Goal: Browse casually: Explore the website without a specific task or goal

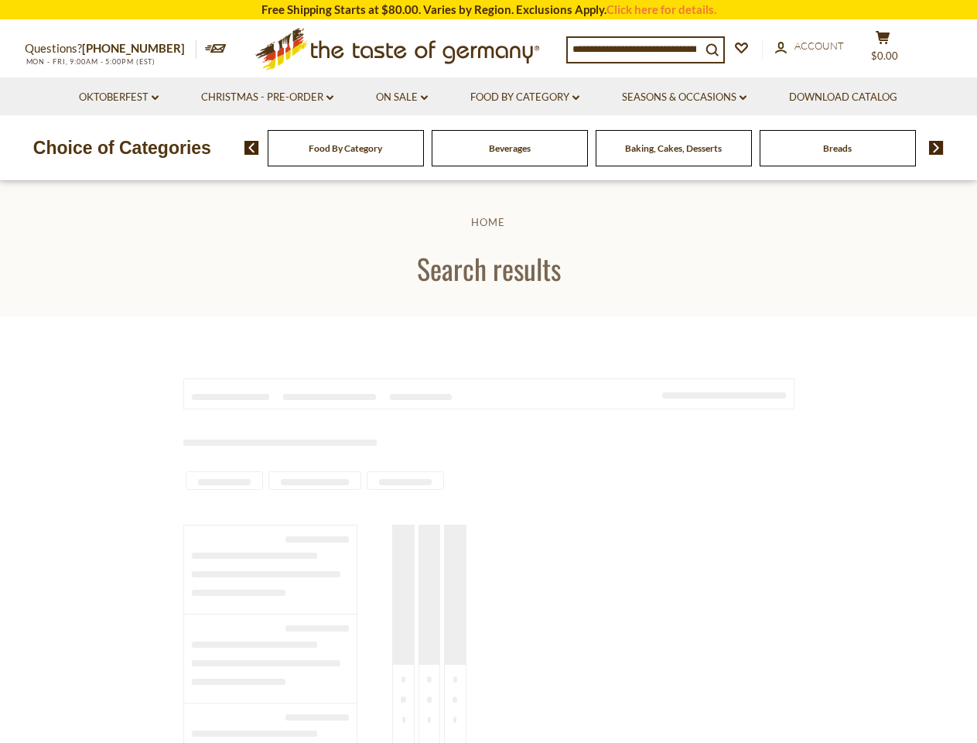
click at [488, 371] on section at bounding box center [488, 749] width 977 height 867
click at [893, 50] on span "$0.00" at bounding box center [884, 56] width 27 height 12
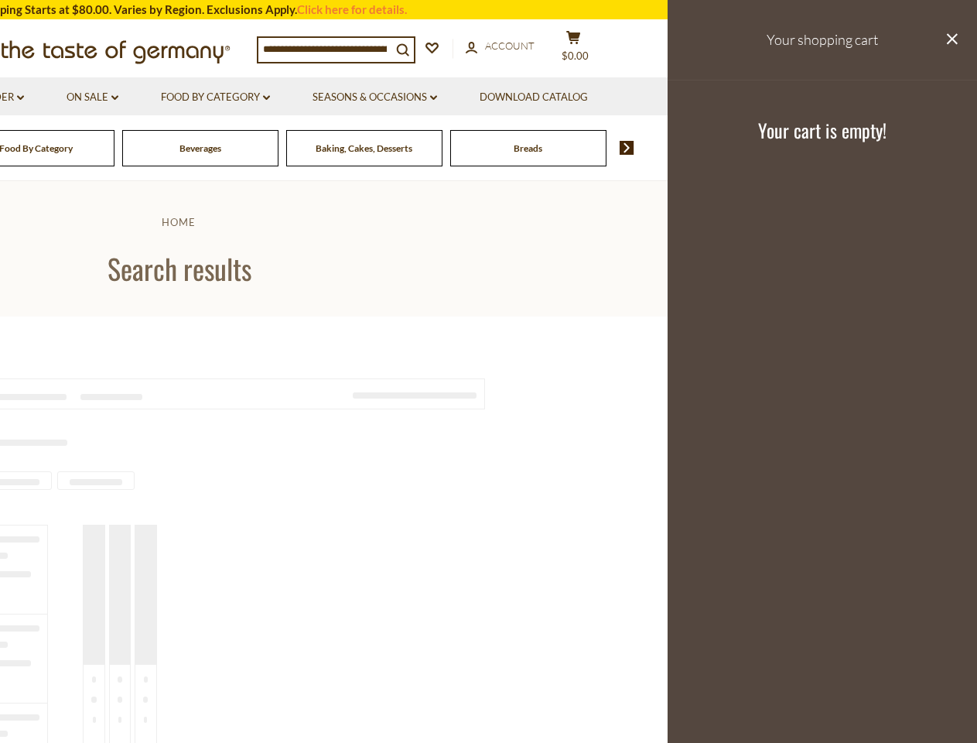
click at [267, 98] on ul "Oktoberfest dropdown_arrow All Oktoberfest Oktoberfest Foods Party Supplies Chr…" at bounding box center [178, 96] width 859 height 38
click at [402, 98] on link "Seasons & Occasions dropdown_arrow" at bounding box center [375, 97] width 125 height 17
click at [527, 98] on link "Download Catalog" at bounding box center [534, 97] width 108 height 17
click at [687, 98] on footer "Your cart is empty!" at bounding box center [823, 130] width 310 height 100
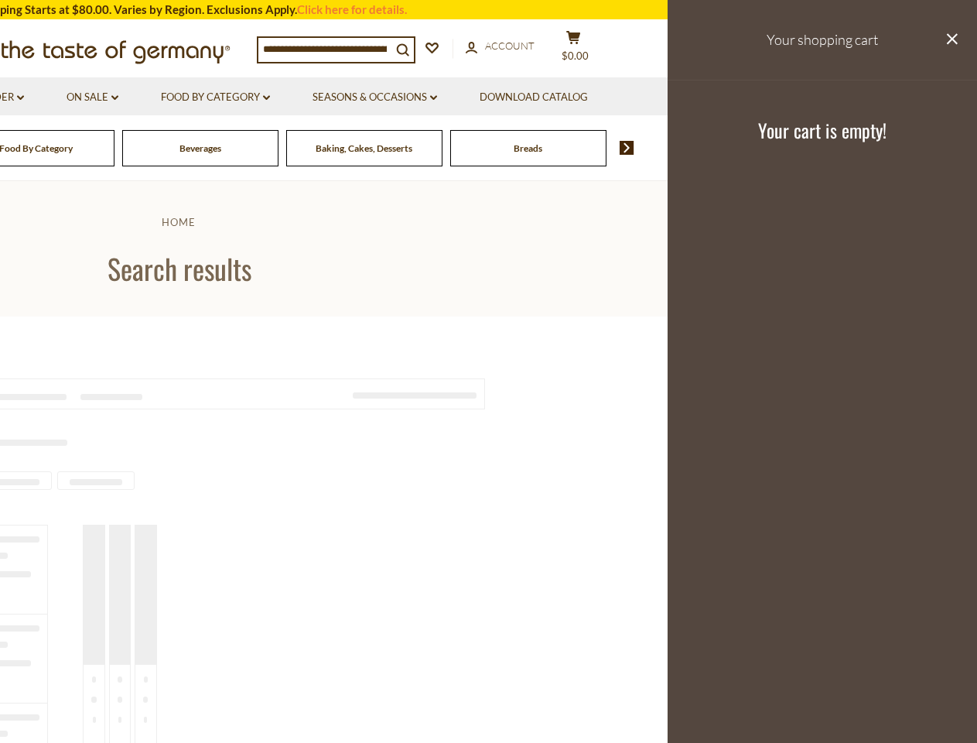
click at [115, 148] on div "Breads" at bounding box center [36, 148] width 156 height 36
click at [115, 148] on div "Beverages" at bounding box center [36, 148] width 156 height 36
click at [931, 148] on footer "Your cart is empty!" at bounding box center [823, 130] width 310 height 100
